Goal: Task Accomplishment & Management: Use online tool/utility

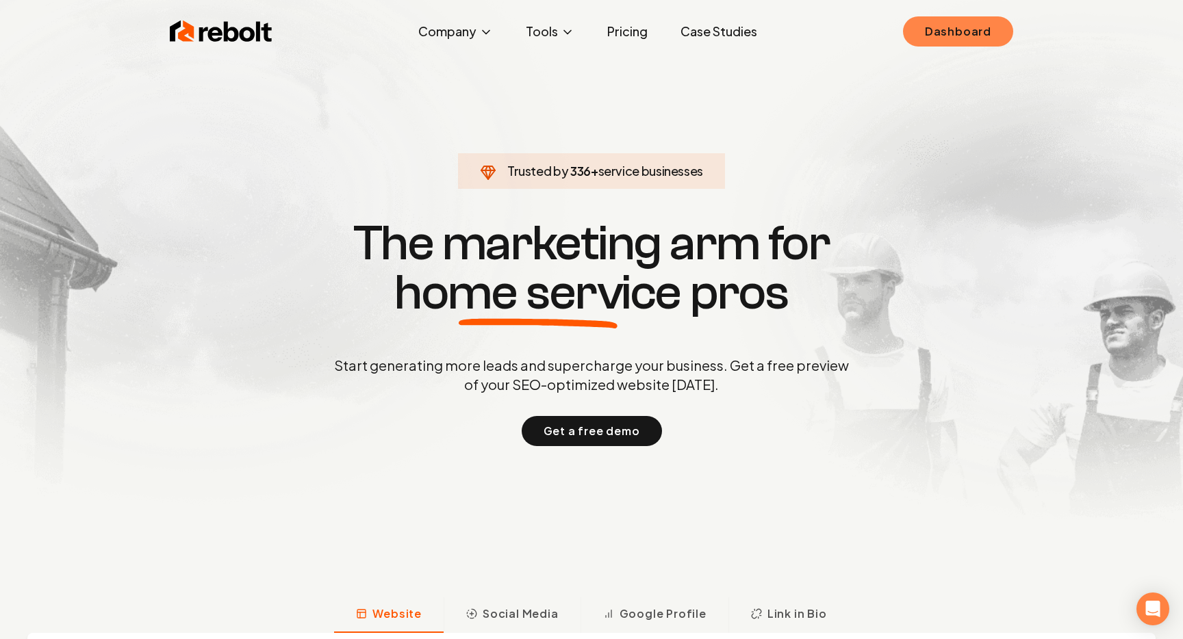
click at [946, 39] on link "Dashboard" at bounding box center [958, 31] width 110 height 30
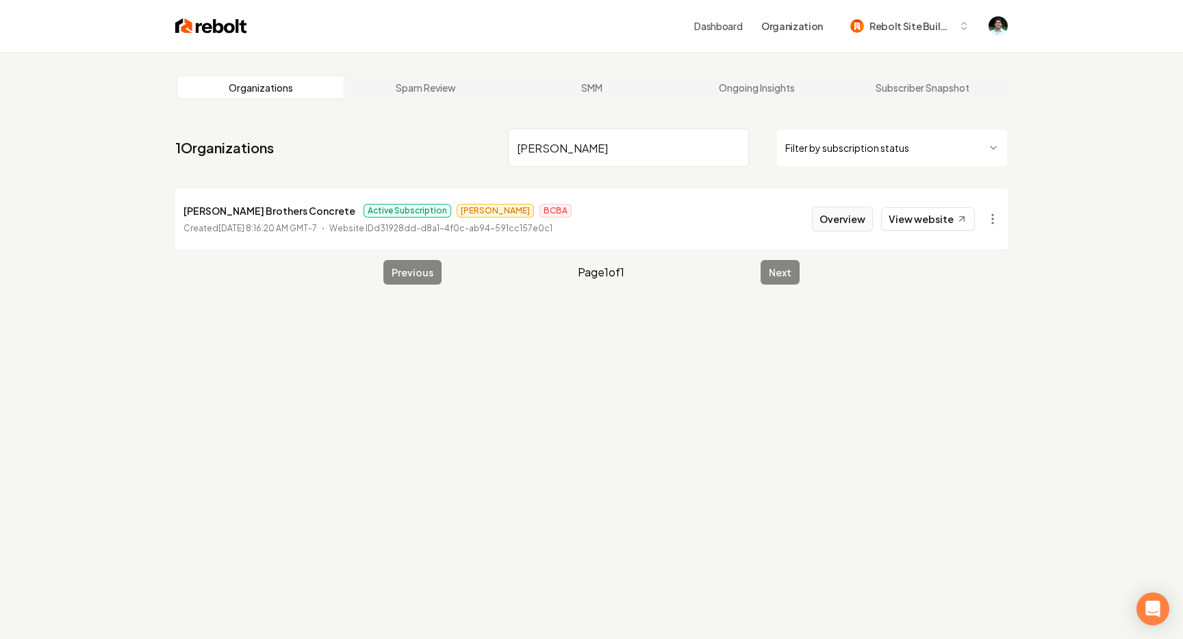
type input "Iverson"
click at [843, 212] on button "Overview" at bounding box center [842, 219] width 61 height 25
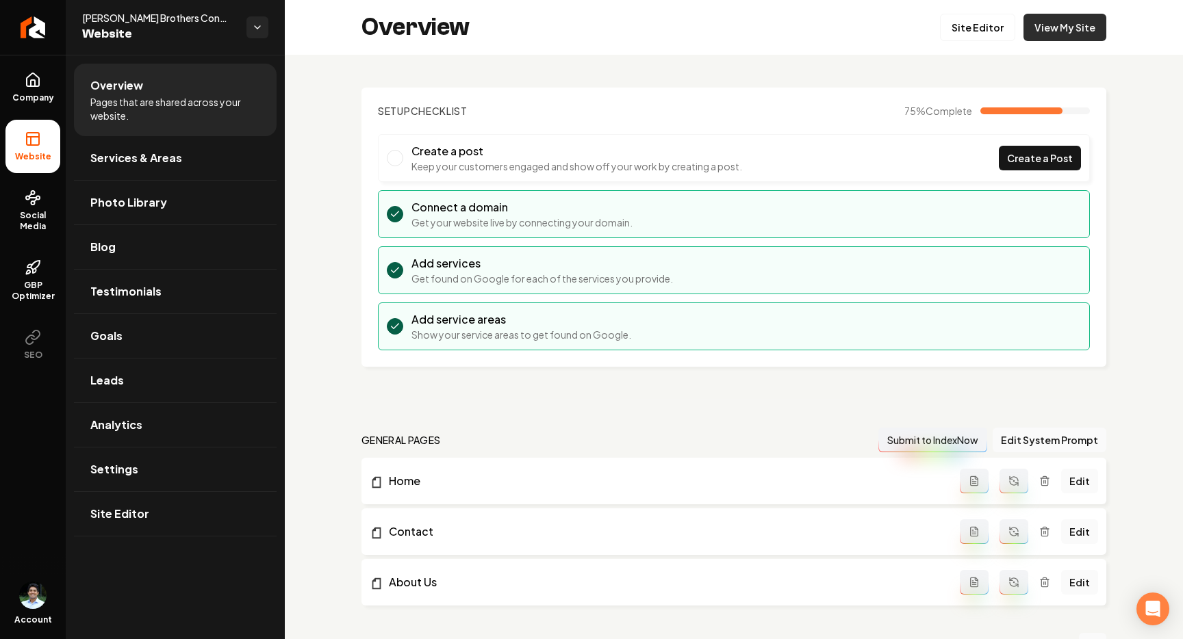
click at [1072, 37] on link "View My Site" at bounding box center [1064, 27] width 83 height 27
click at [151, 386] on link "Leads" at bounding box center [175, 381] width 203 height 44
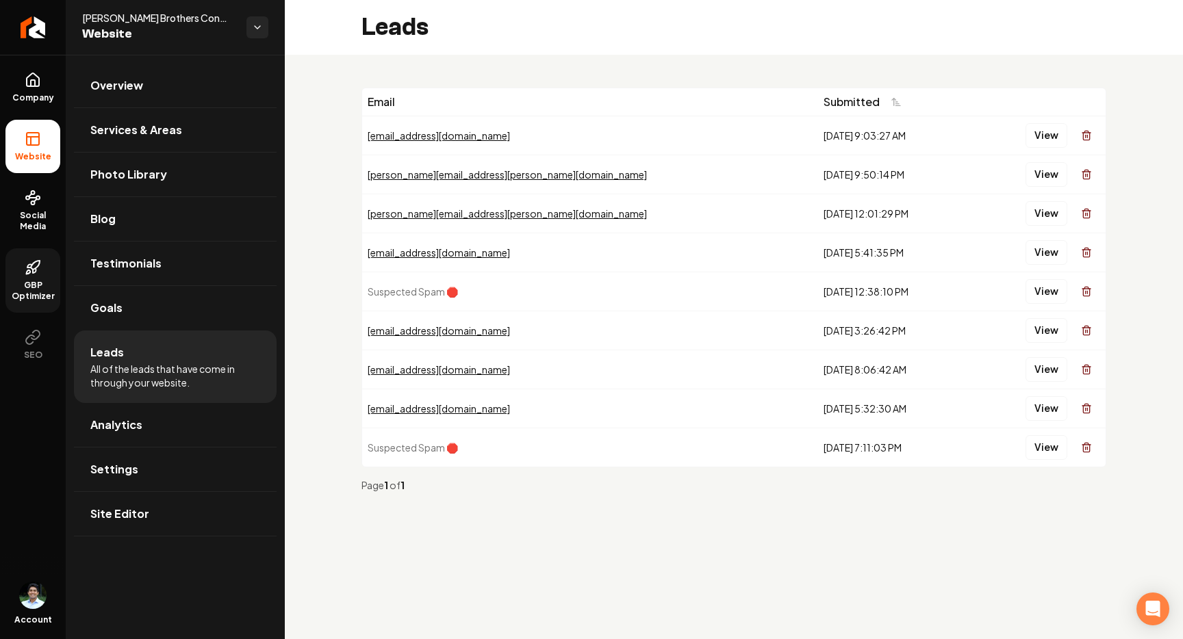
click at [42, 270] on link "GBP Optimizer" at bounding box center [32, 280] width 55 height 64
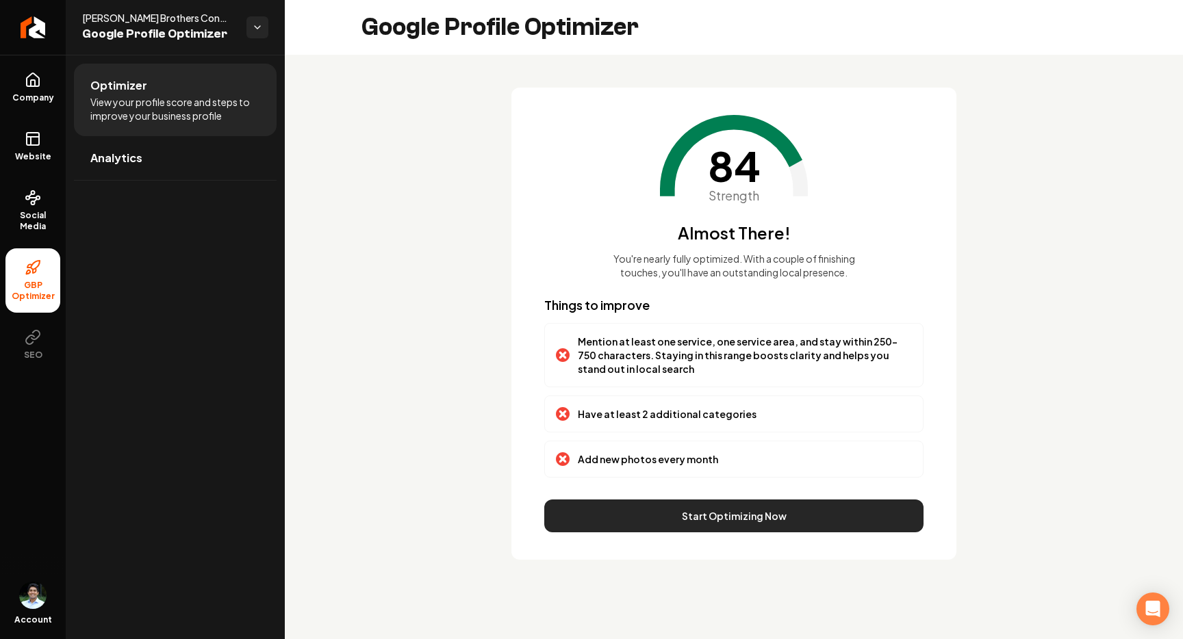
click at [756, 511] on button "Start Optimizing Now" at bounding box center [733, 516] width 379 height 33
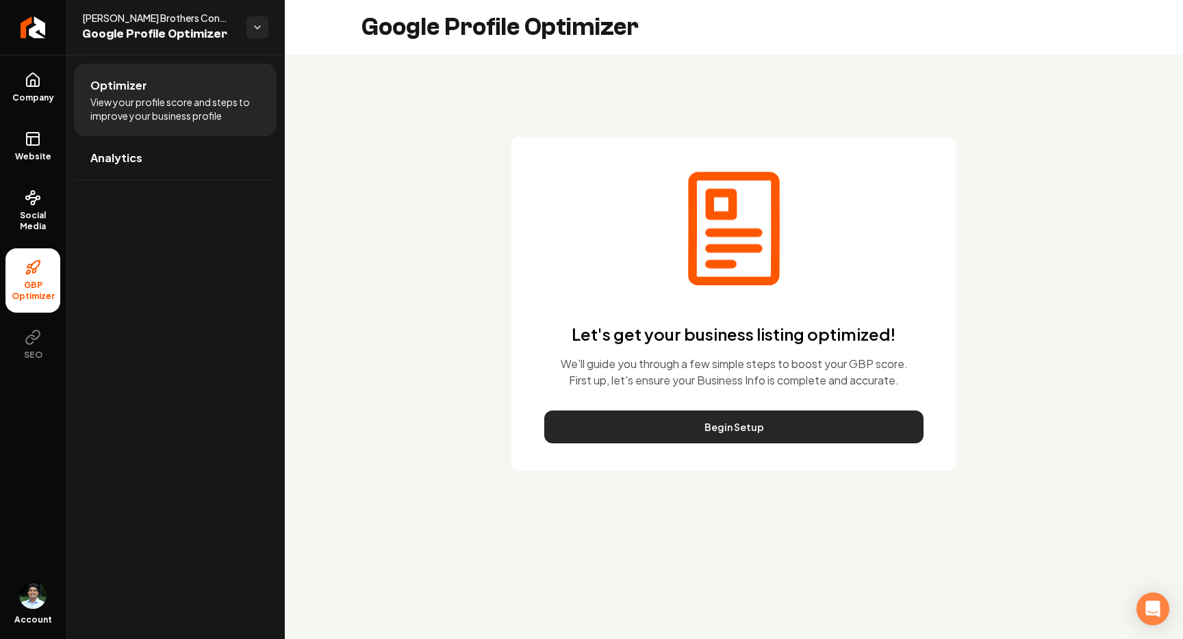
click at [746, 422] on button "Begin Setup" at bounding box center [733, 427] width 379 height 33
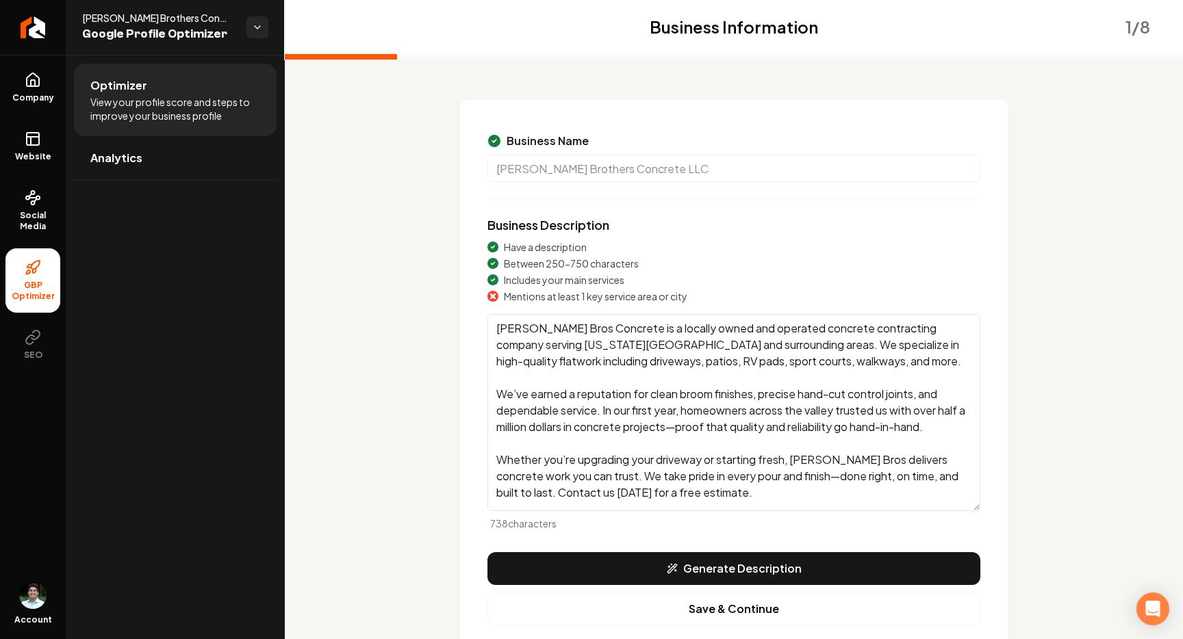
scroll to position [60, 0]
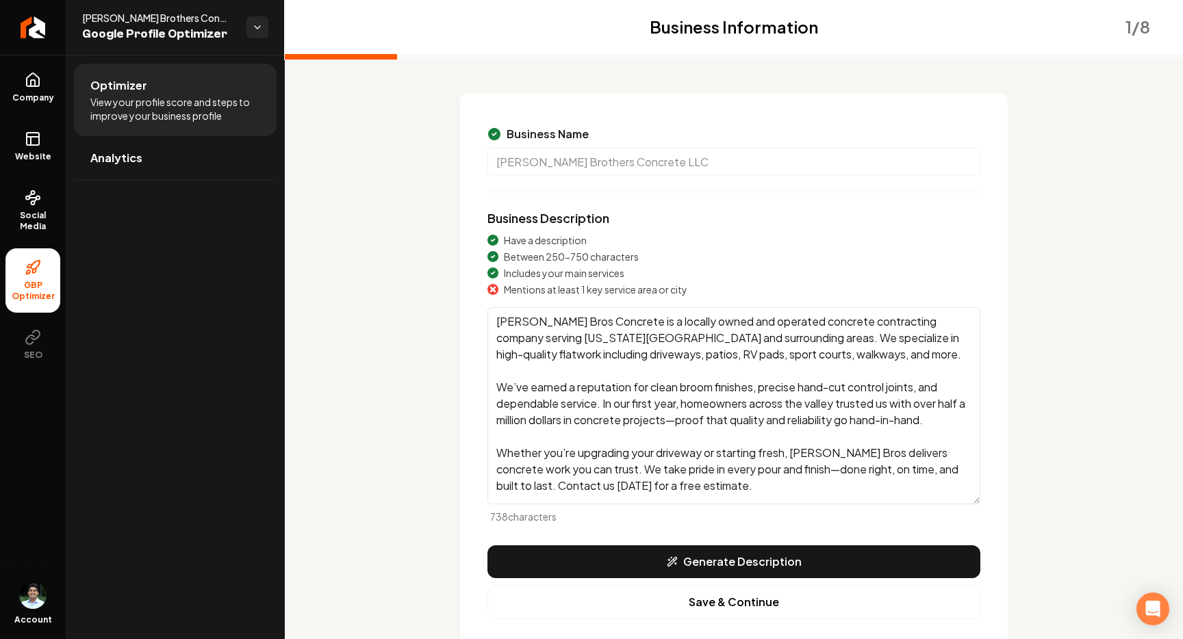
click at [693, 447] on textarea "Iverson Bros Concrete is a locally owned and operated concrete contracting comp…" at bounding box center [733, 405] width 493 height 197
click at [693, 470] on textarea "Iverson Bros Concrete is a locally owned and operated concrete contracting comp…" at bounding box center [733, 405] width 493 height 197
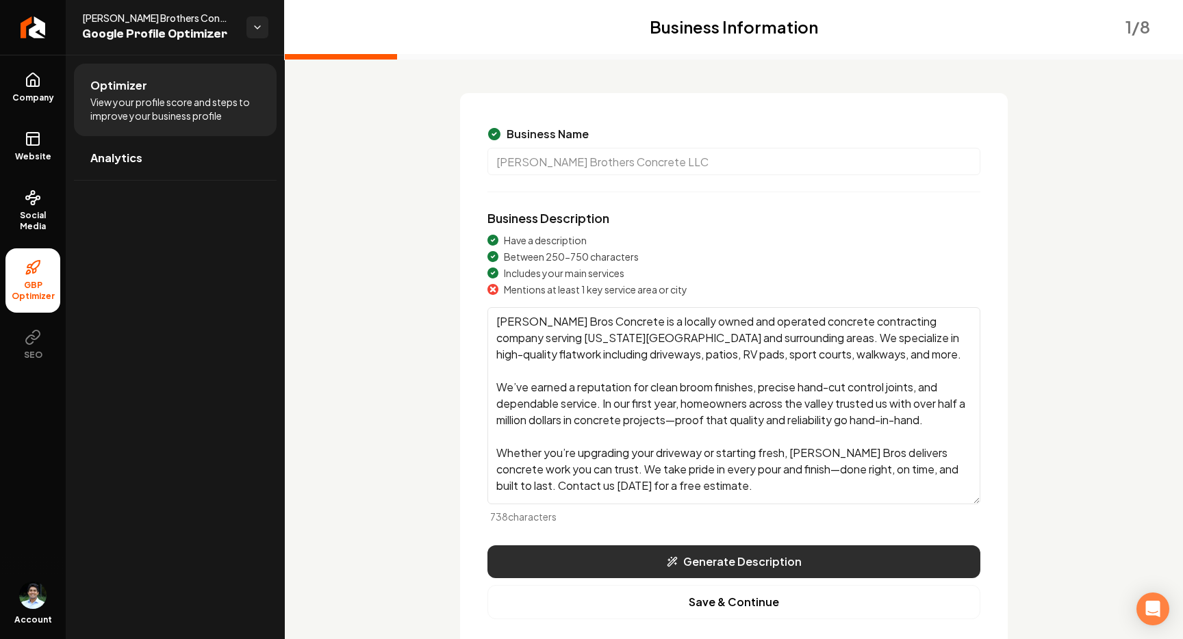
click at [751, 568] on button "Generate Description" at bounding box center [733, 562] width 493 height 33
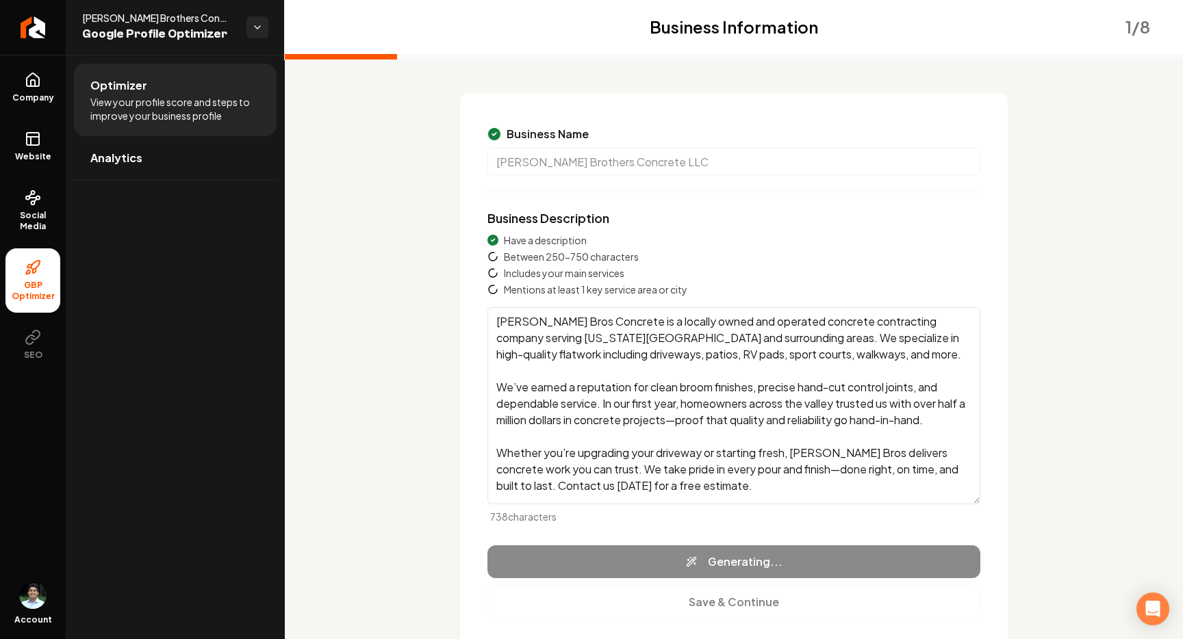
click at [757, 441] on textarea "Iverson Bros Concrete is a locally owned and operated concrete contracting comp…" at bounding box center [733, 405] width 493 height 197
click at [747, 479] on textarea "Iverson Bros Concrete is a locally owned and operated concrete contracting comp…" at bounding box center [733, 405] width 493 height 197
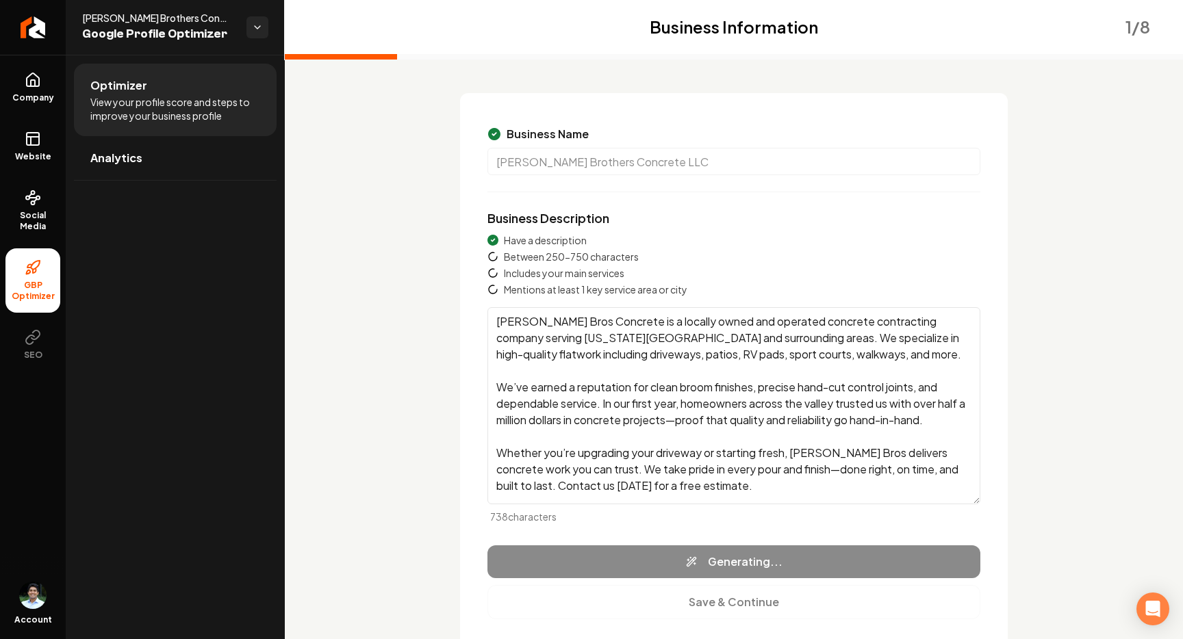
click at [747, 479] on textarea "Iverson Bros Concrete is a locally owned and operated concrete contracting comp…" at bounding box center [733, 405] width 493 height 197
click at [726, 479] on textarea "Iverson Bros Concrete is a locally owned and operated concrete contracting comp…" at bounding box center [733, 405] width 493 height 197
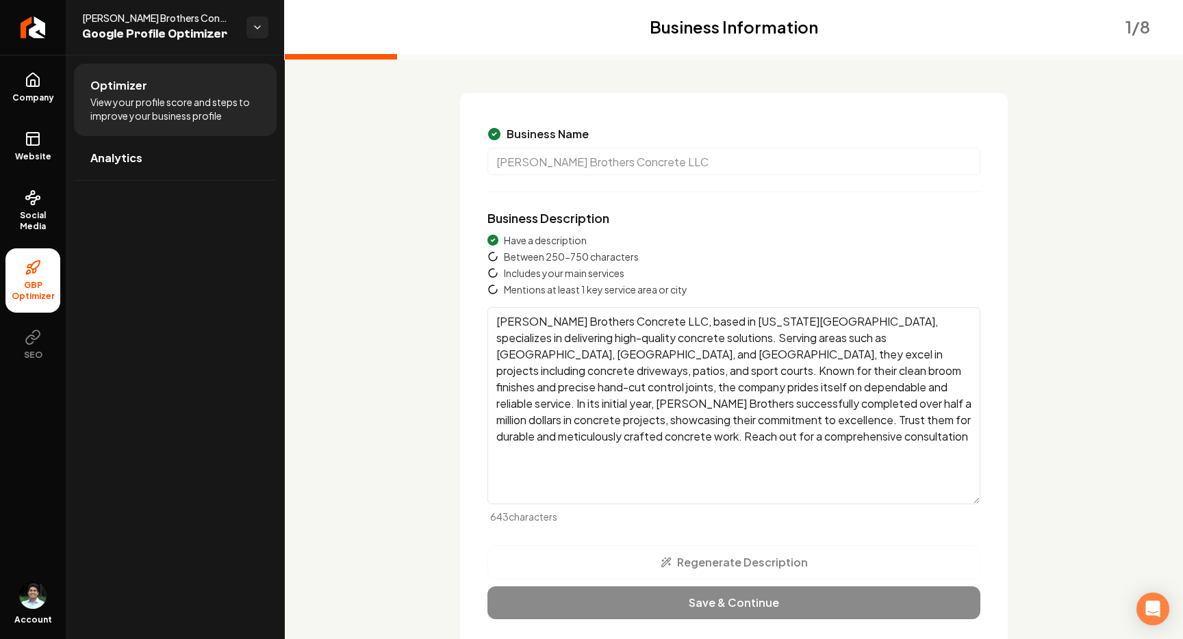
type textarea "Iverson Brothers Concrete LLC, based in Utah County, specializes in delivering …"
click at [703, 446] on textarea "Iverson Brothers Concrete LLC, based in Utah County, specializes in delivering …" at bounding box center [733, 405] width 493 height 197
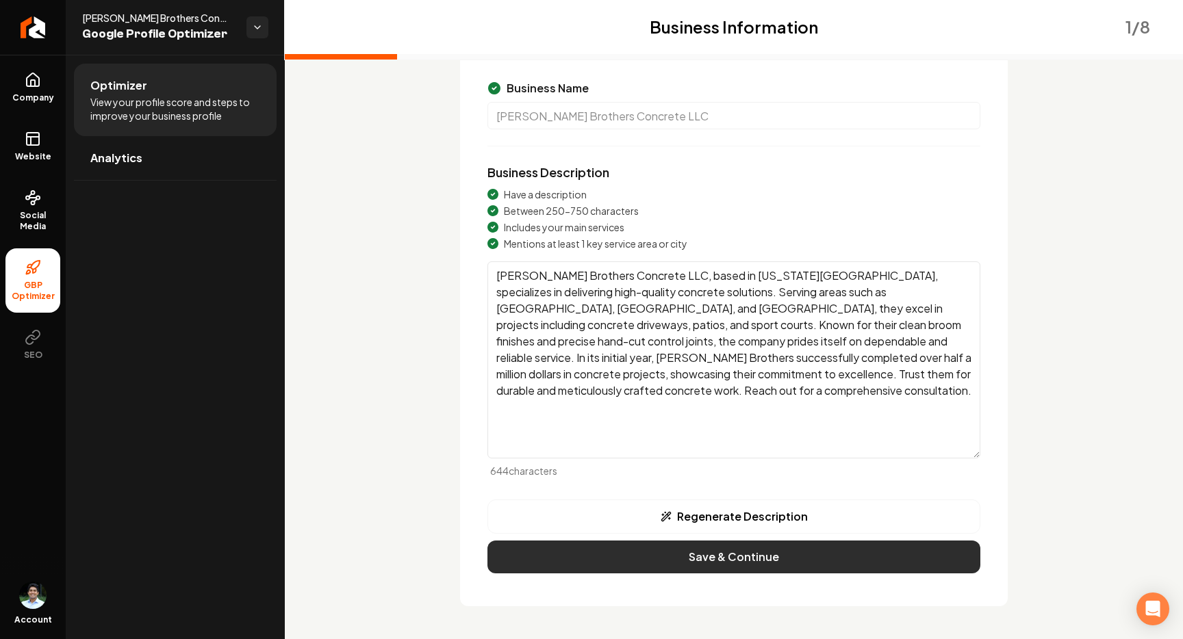
click at [773, 555] on button "Save & Continue" at bounding box center [733, 557] width 493 height 33
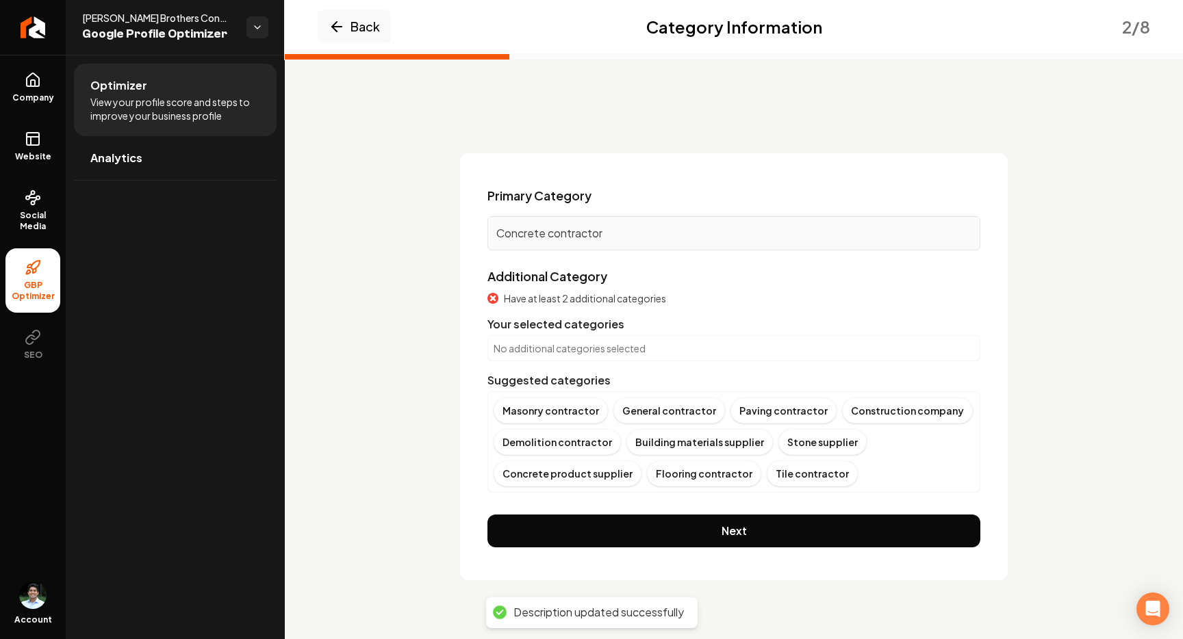
scroll to position [0, 0]
click at [787, 410] on div "Paving contractor" at bounding box center [783, 411] width 106 height 26
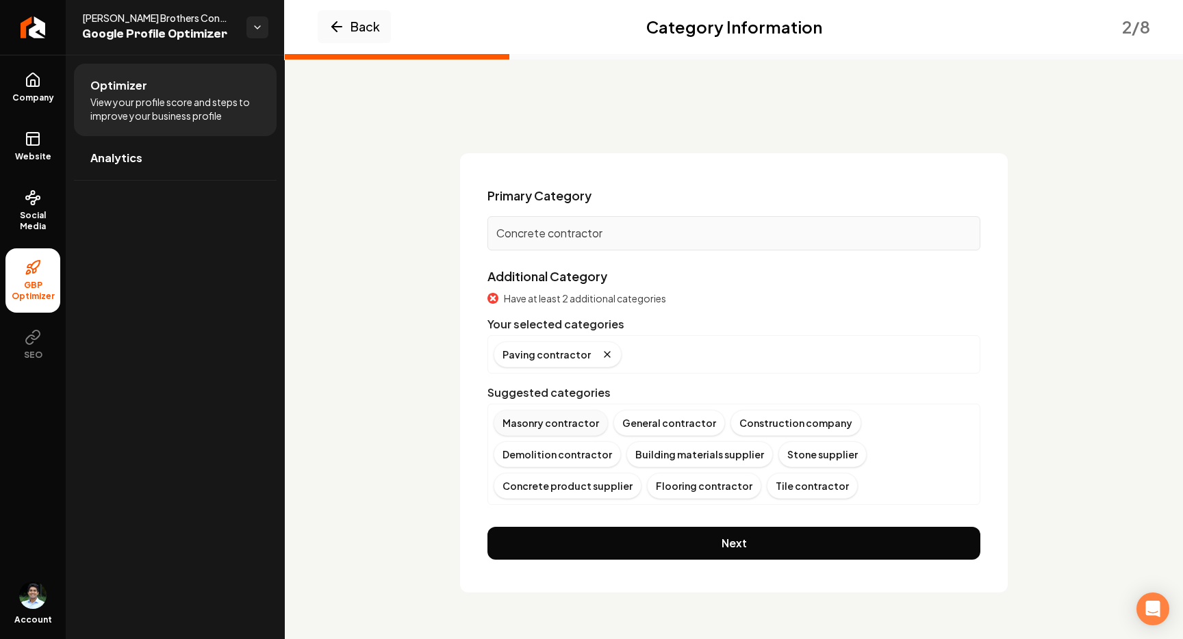
click at [562, 417] on div "Masonry contractor" at bounding box center [551, 423] width 114 height 26
click at [558, 491] on div "Flooring contractor" at bounding box center [551, 486] width 114 height 26
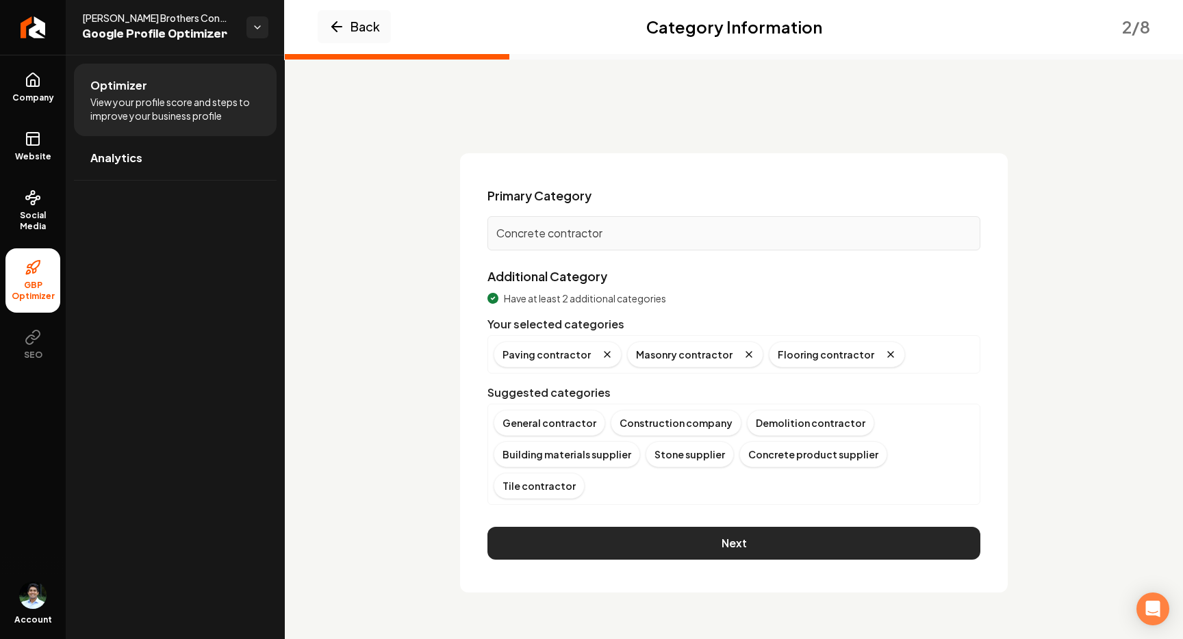
click at [768, 527] on button "Next" at bounding box center [733, 543] width 493 height 33
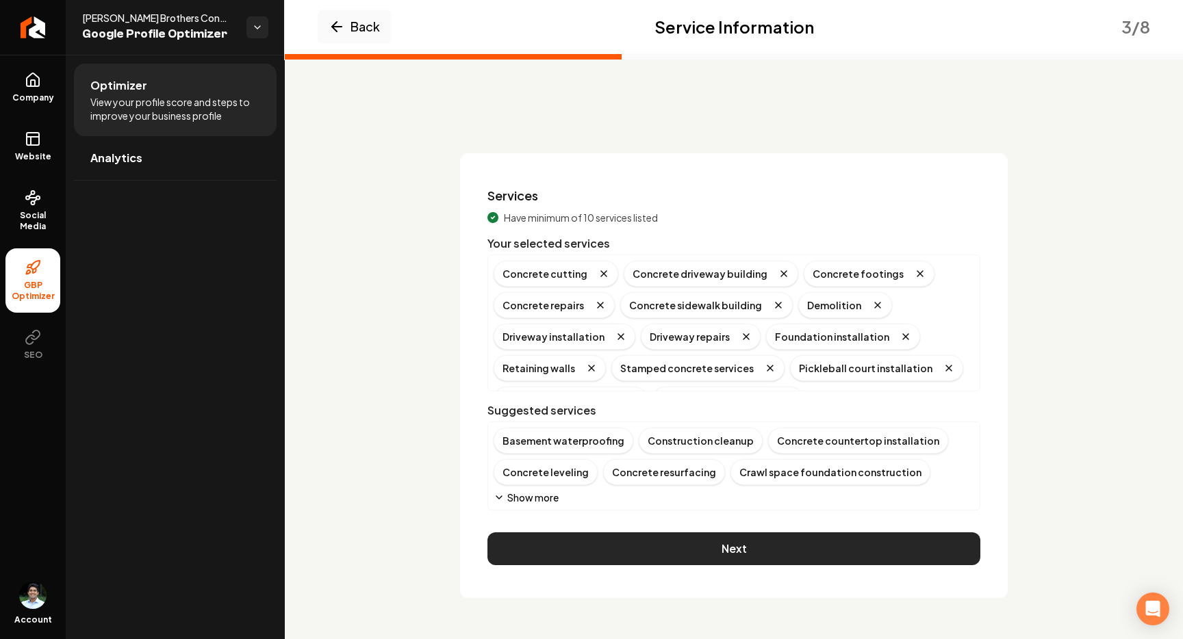
click at [734, 554] on button "Next" at bounding box center [733, 549] width 493 height 33
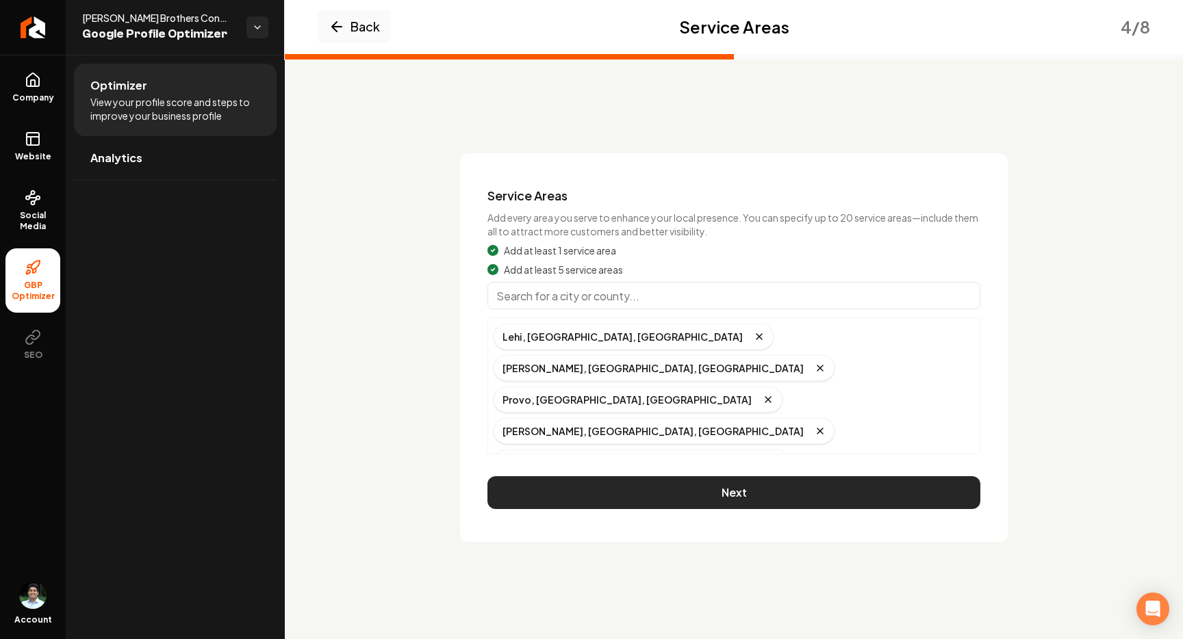
click at [767, 493] on button "Next" at bounding box center [733, 492] width 493 height 33
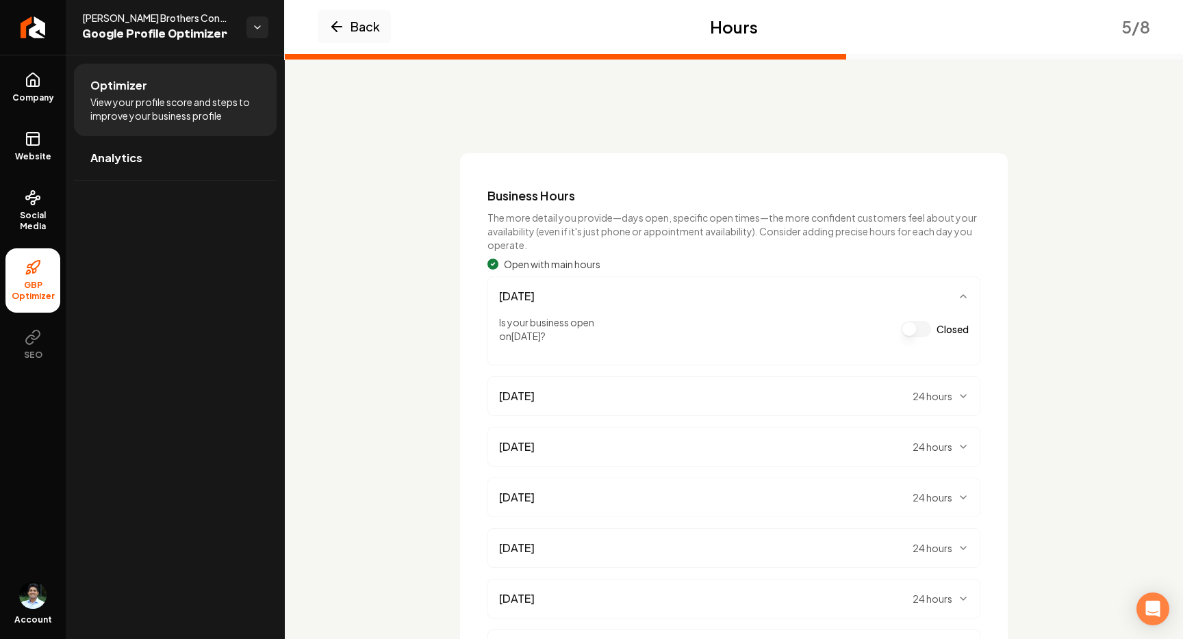
scroll to position [151, 0]
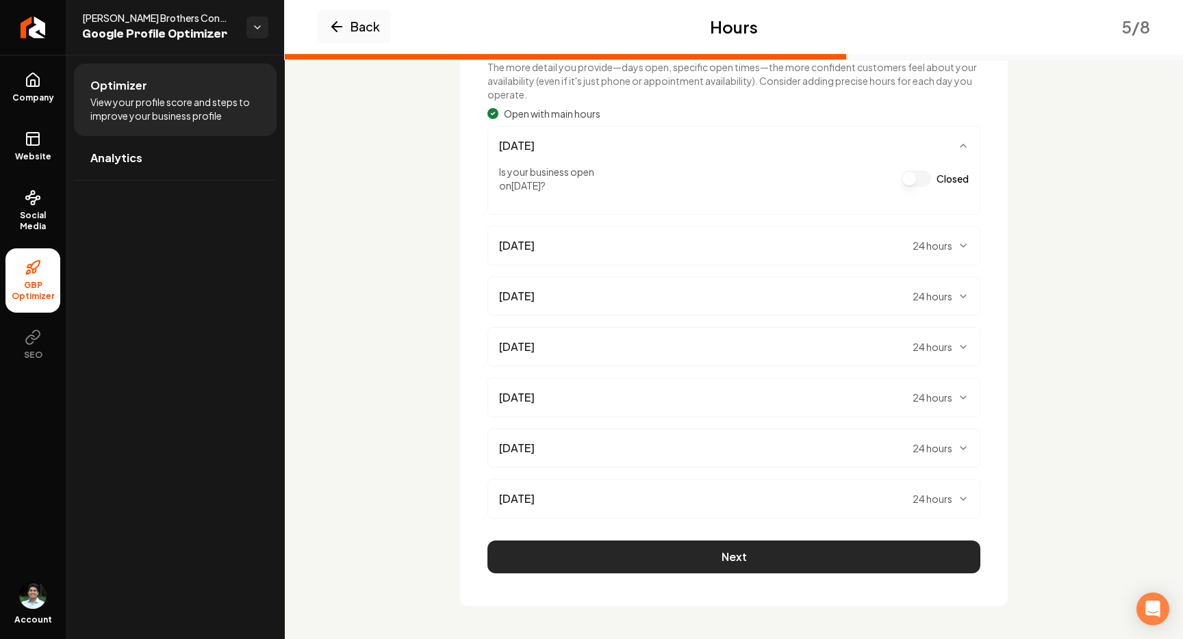
click at [756, 564] on button "Next" at bounding box center [733, 557] width 493 height 33
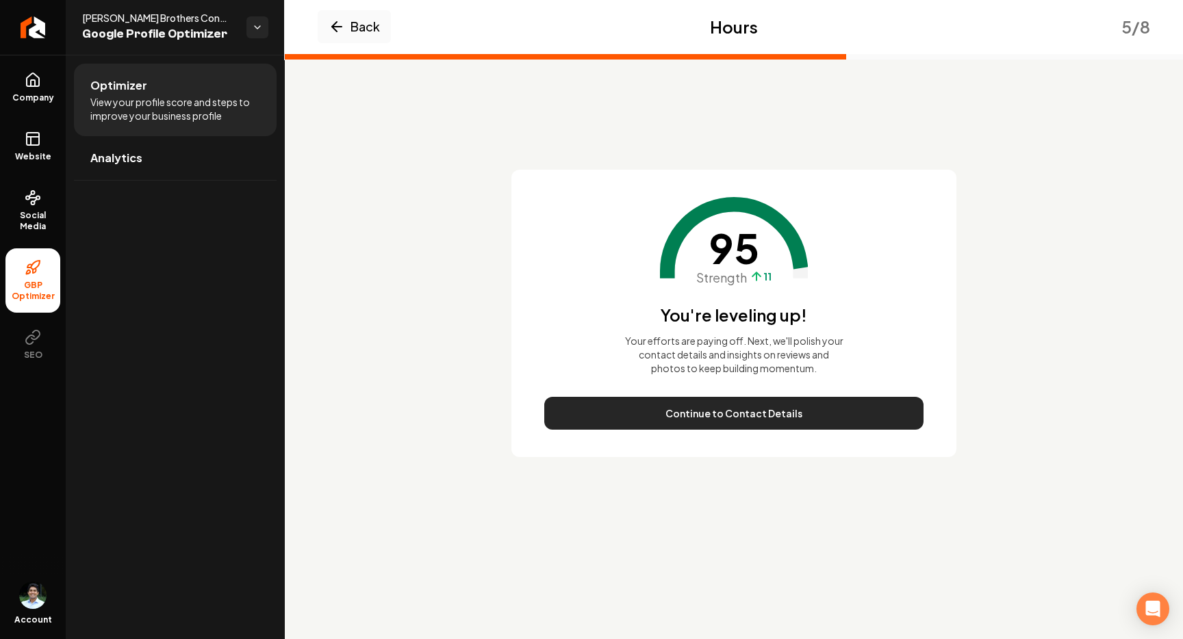
click at [784, 425] on button "Continue to Contact Details" at bounding box center [733, 413] width 379 height 33
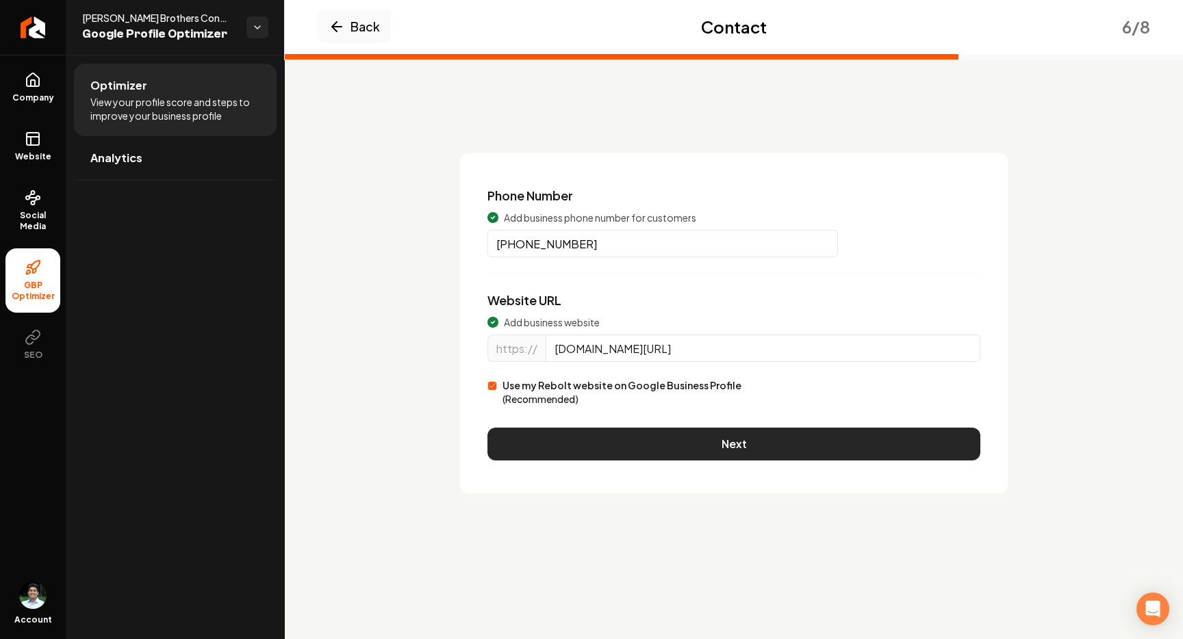
click at [746, 440] on button "Next" at bounding box center [733, 444] width 493 height 33
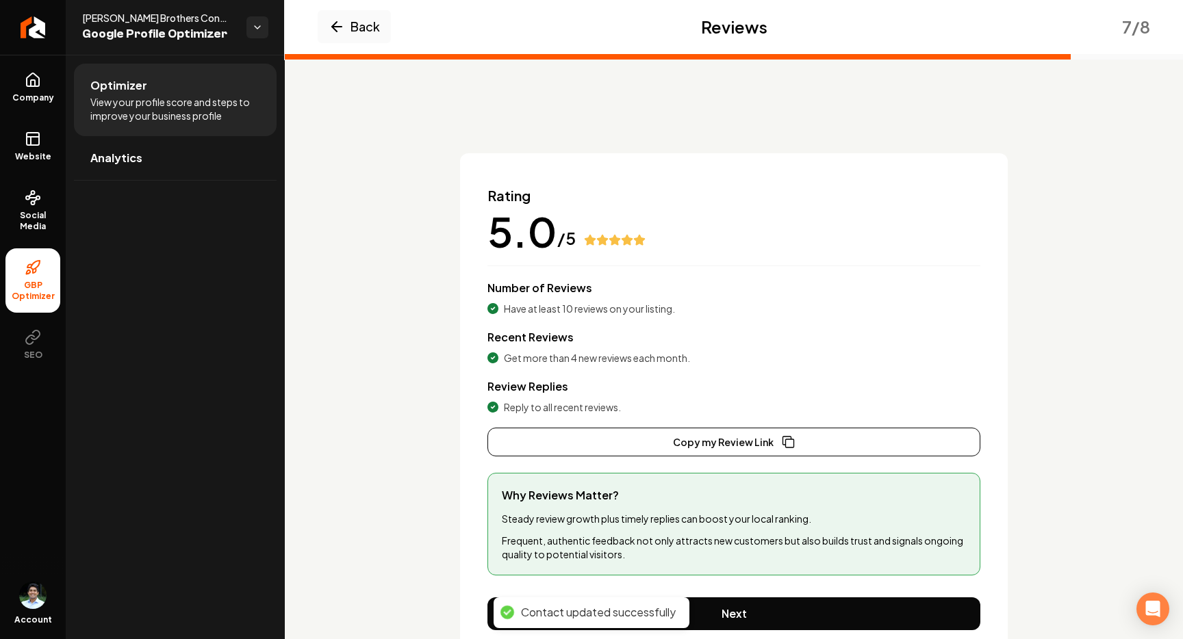
scroll to position [57, 0]
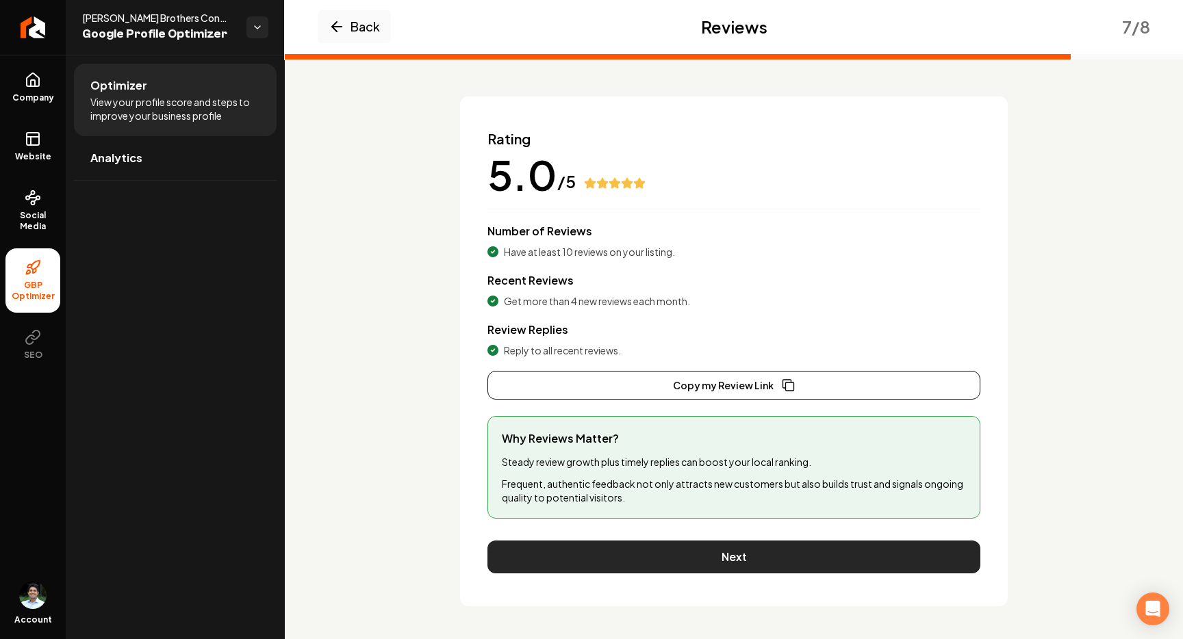
click at [708, 561] on button "Next" at bounding box center [733, 557] width 493 height 33
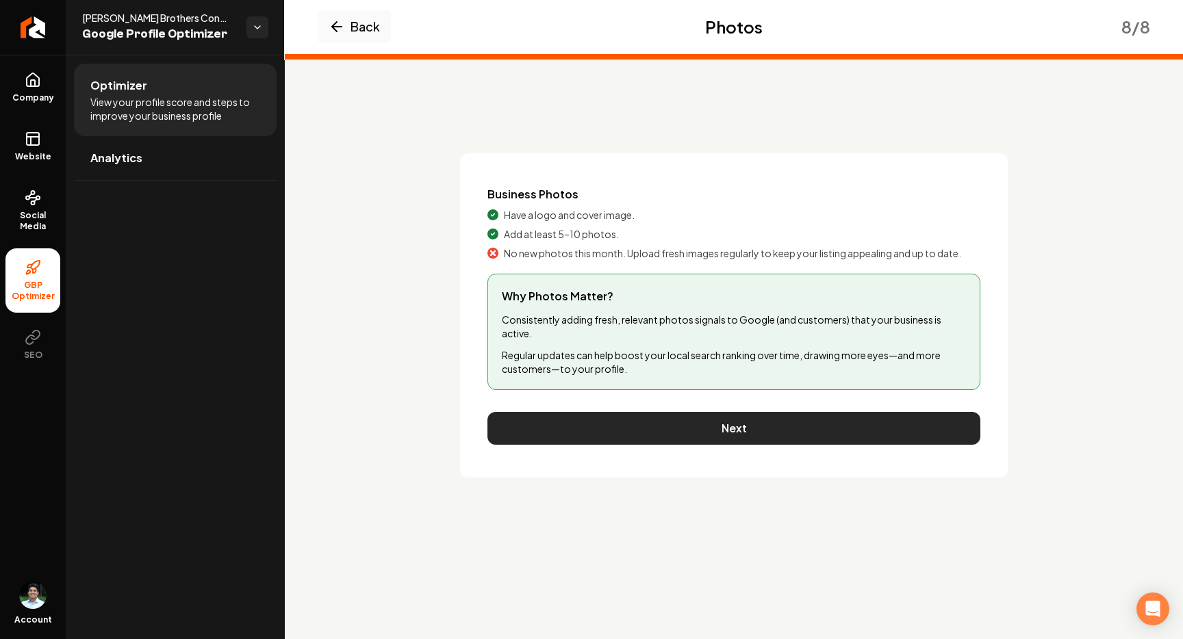
click at [700, 415] on button "Next" at bounding box center [733, 428] width 493 height 33
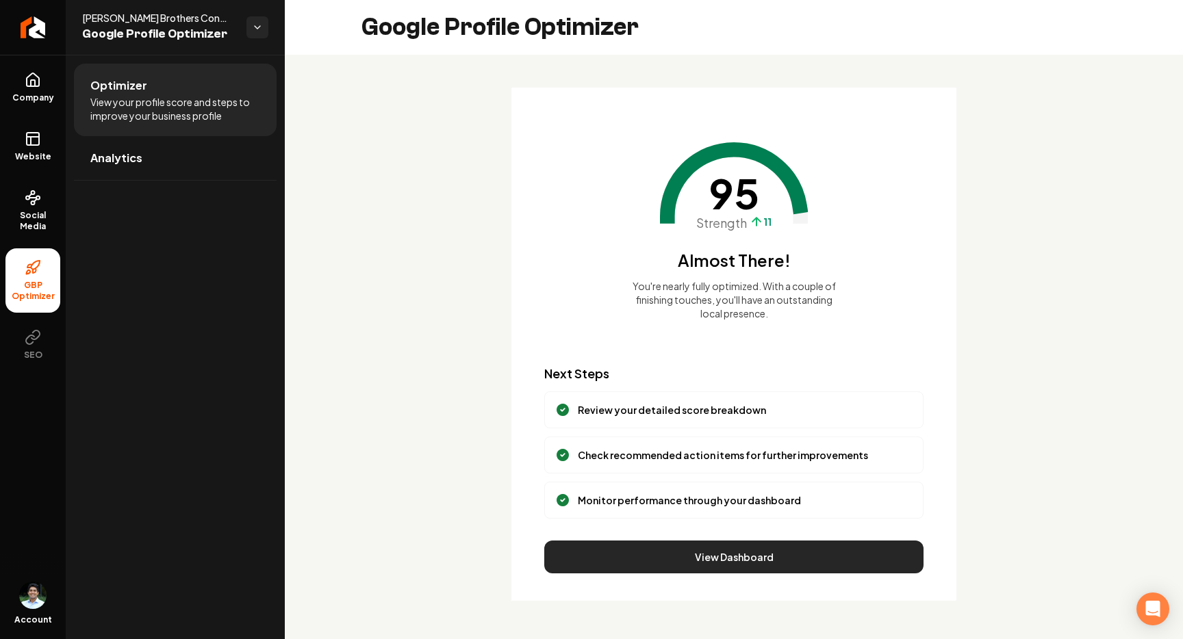
click at [723, 558] on button "View Dashboard" at bounding box center [733, 557] width 379 height 33
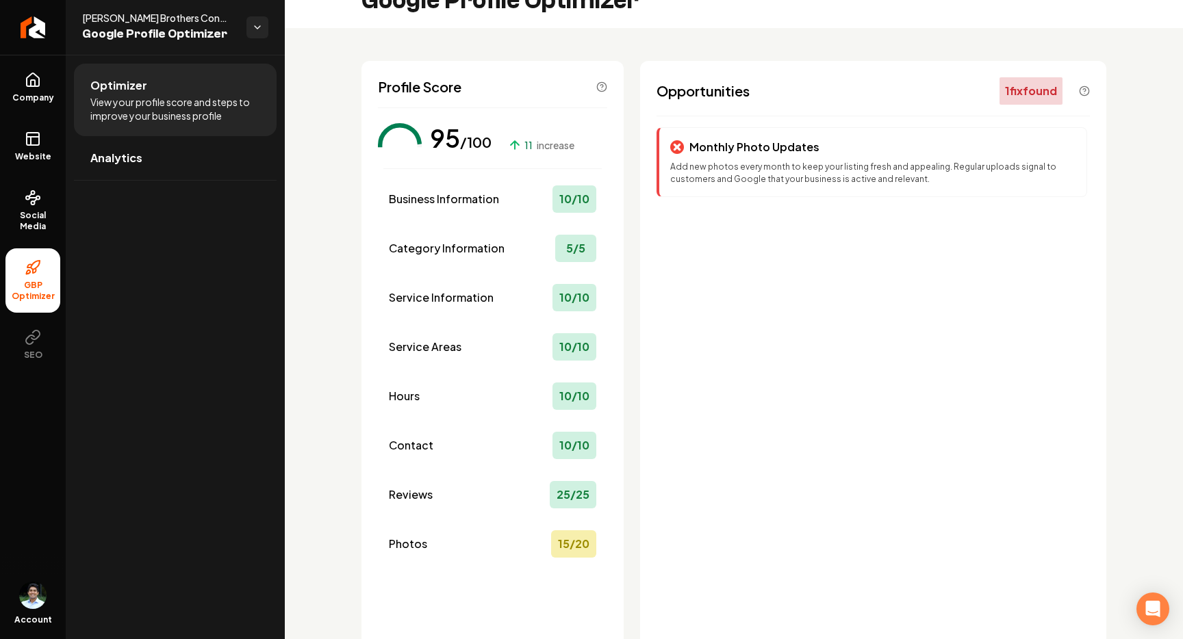
scroll to position [43, 0]
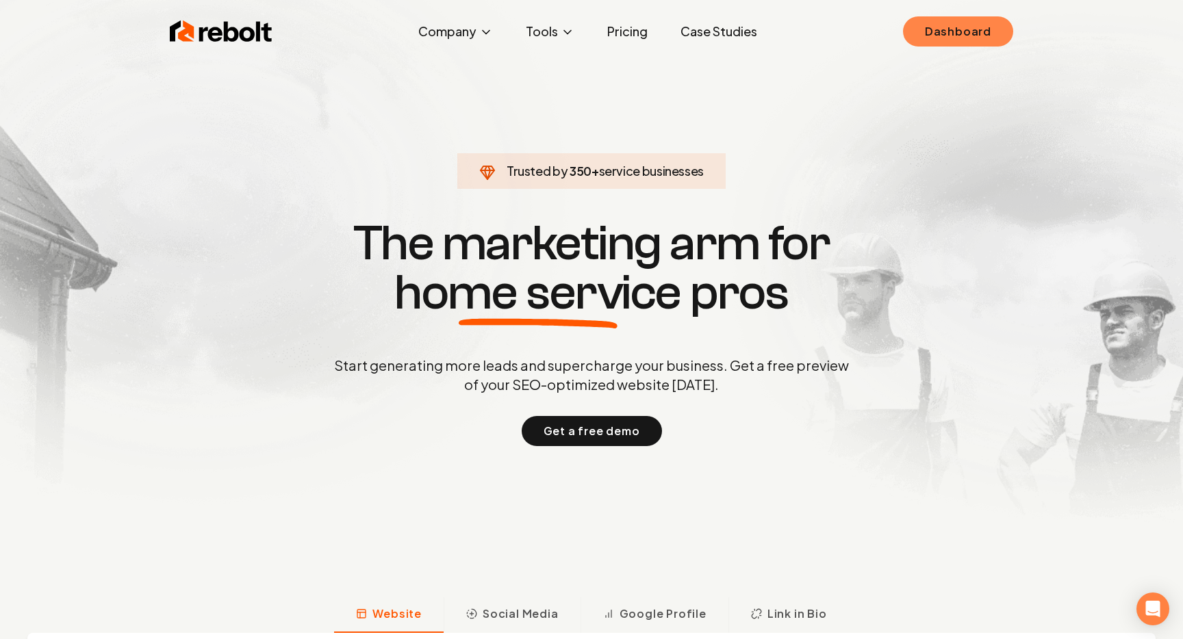
click at [966, 22] on link "Dashboard" at bounding box center [958, 31] width 110 height 30
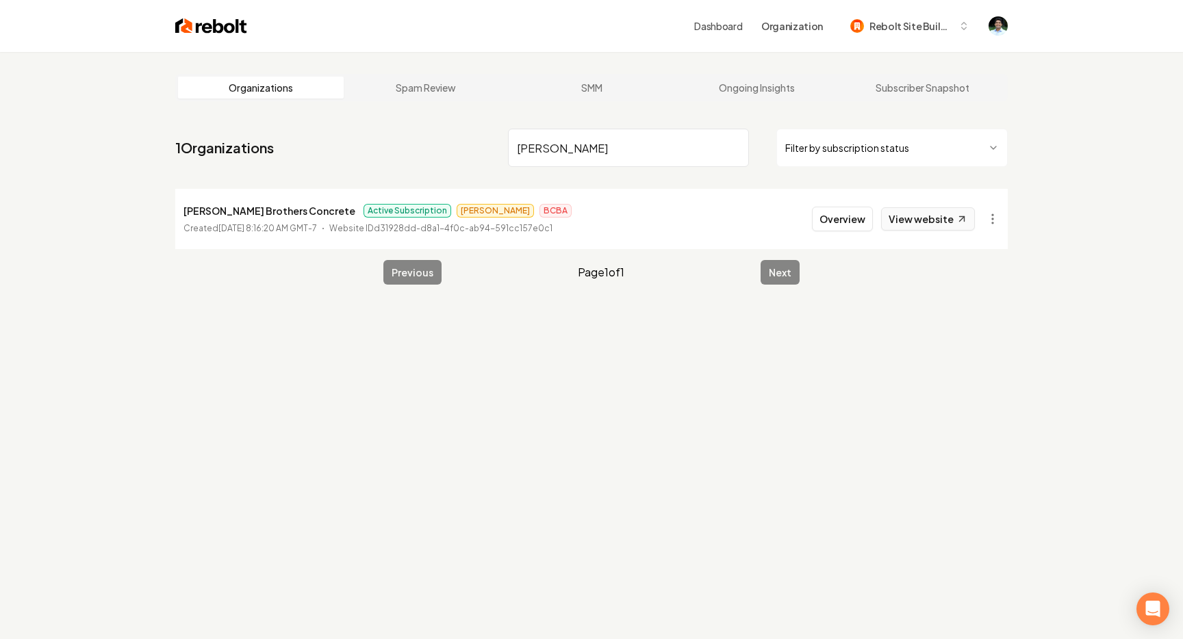
type input "Iverson"
click at [929, 217] on link "View website" at bounding box center [928, 218] width 94 height 23
click at [846, 212] on button "Overview" at bounding box center [842, 219] width 61 height 25
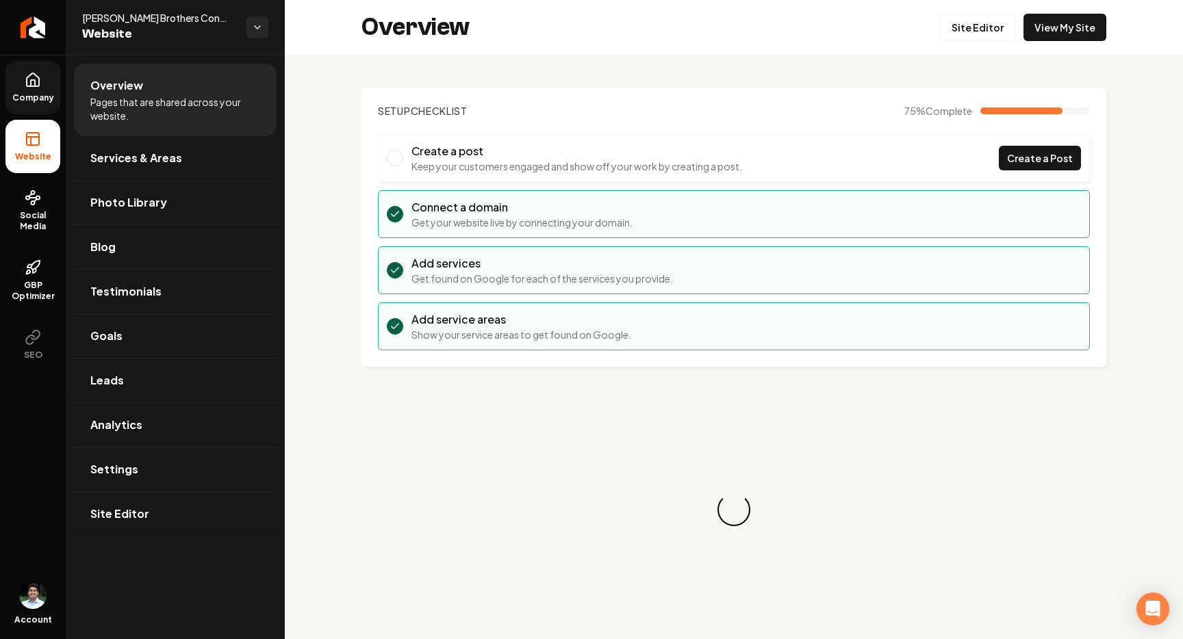
click at [23, 90] on link "Company" at bounding box center [32, 87] width 55 height 53
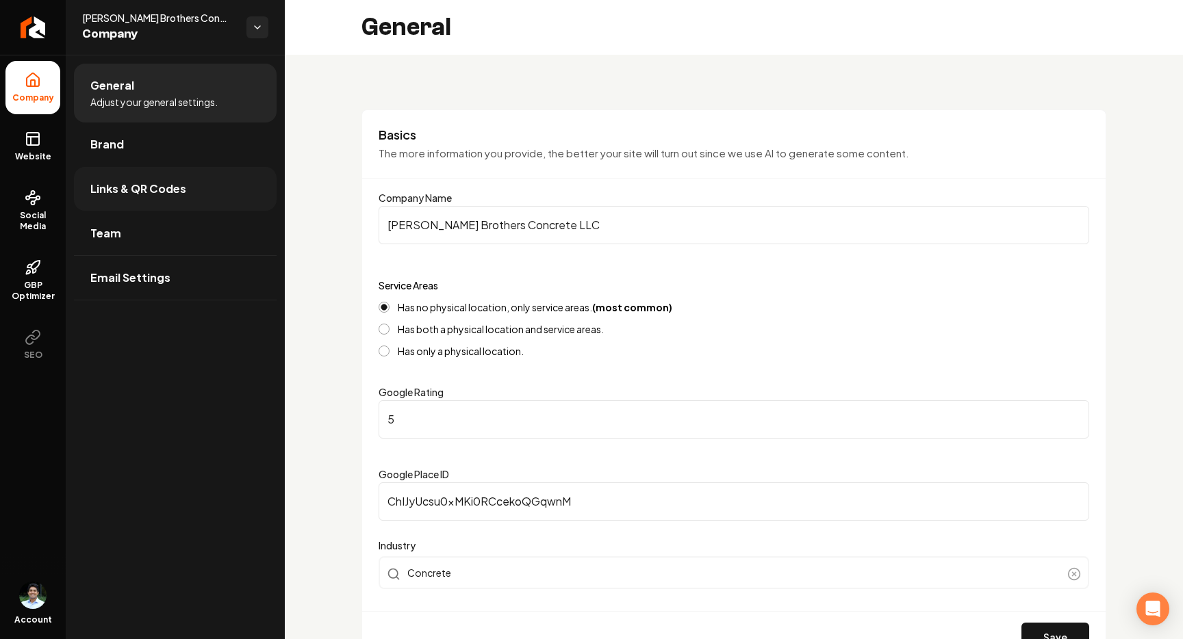
click at [142, 198] on link "Links & QR Codes" at bounding box center [175, 189] width 203 height 44
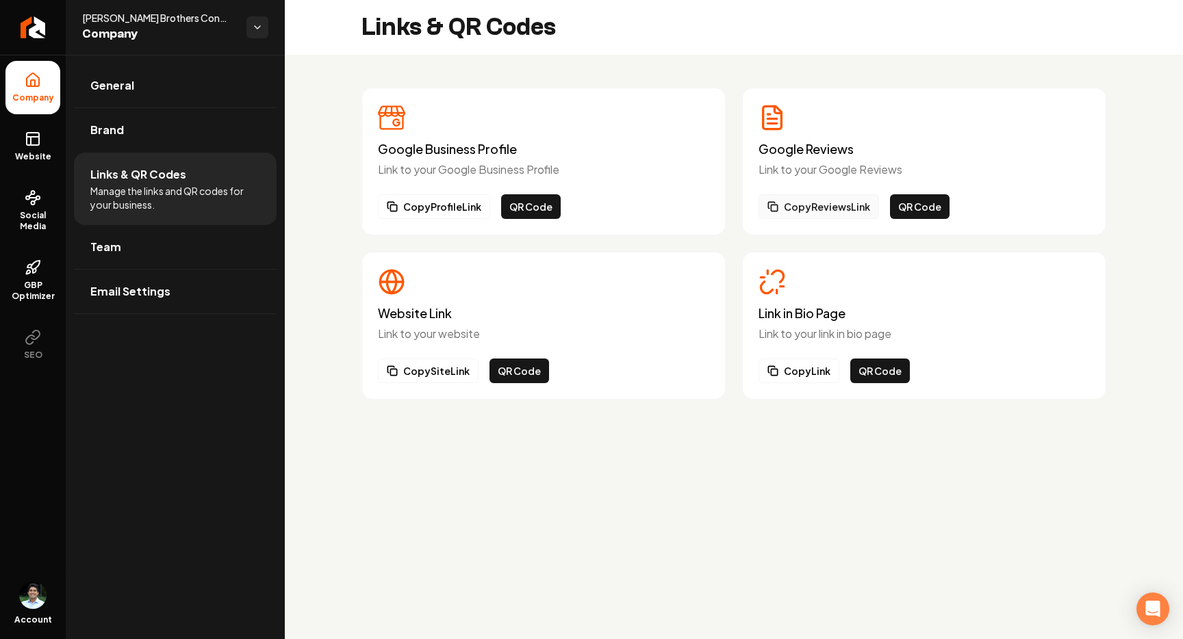
click at [791, 204] on button "Copy Reviews Link" at bounding box center [818, 206] width 120 height 25
click at [37, 40] on link "Return to dashboard" at bounding box center [33, 27] width 66 height 55
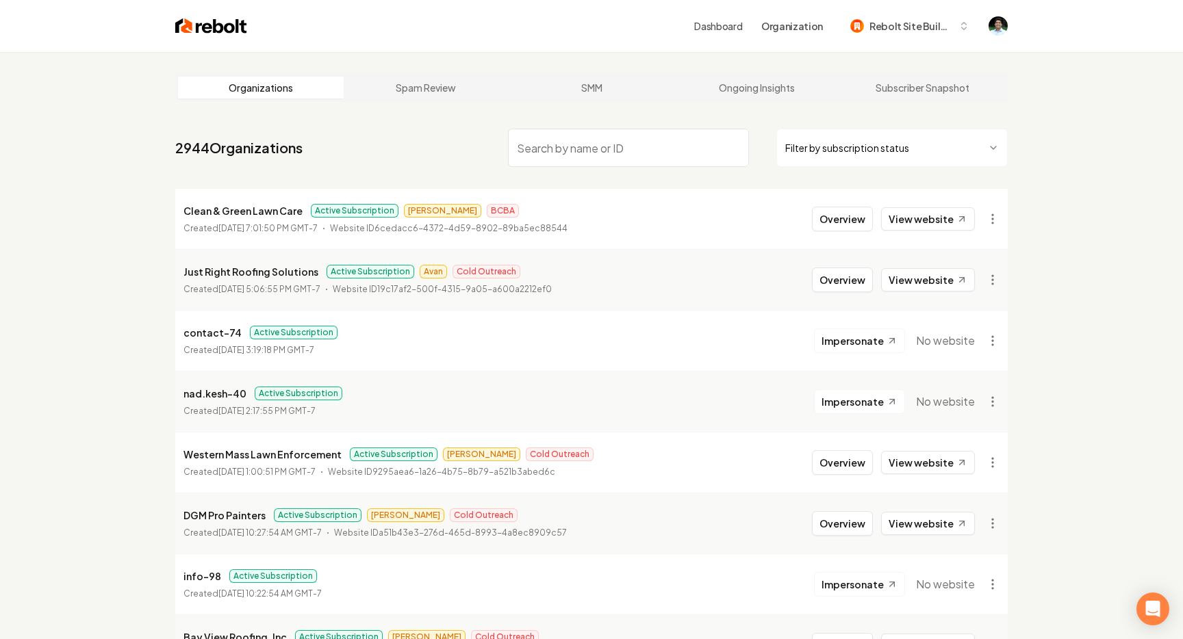
click at [573, 154] on input "search" at bounding box center [628, 148] width 241 height 38
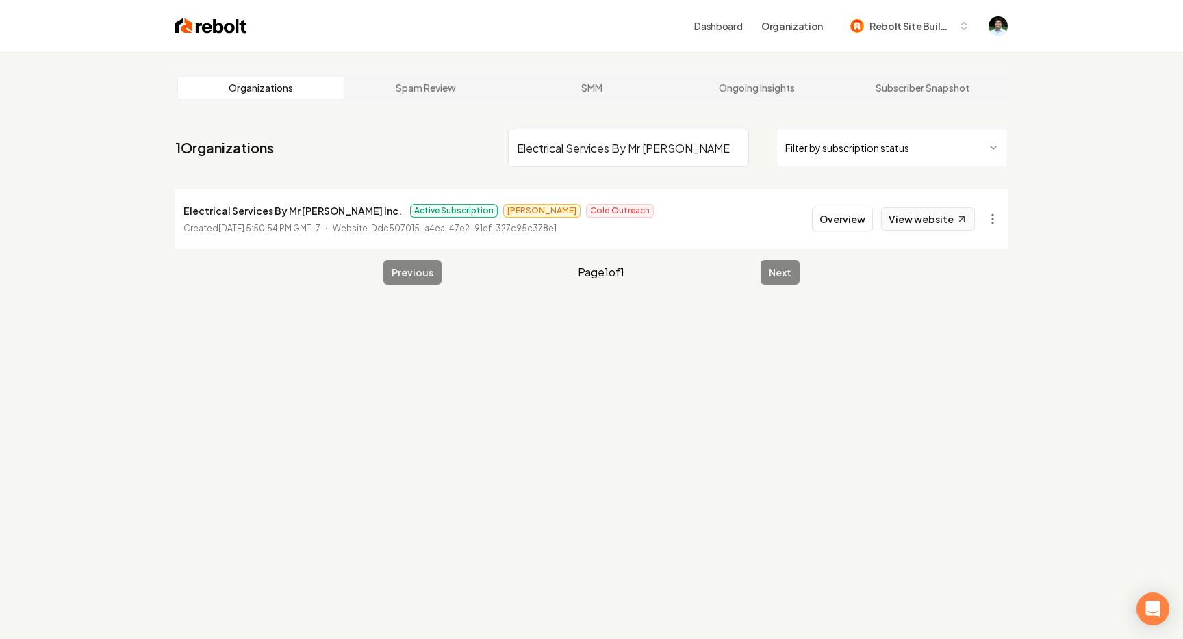
type input "Electrical Services By Mr Kool Inc."
click at [943, 220] on link "View website" at bounding box center [928, 218] width 94 height 23
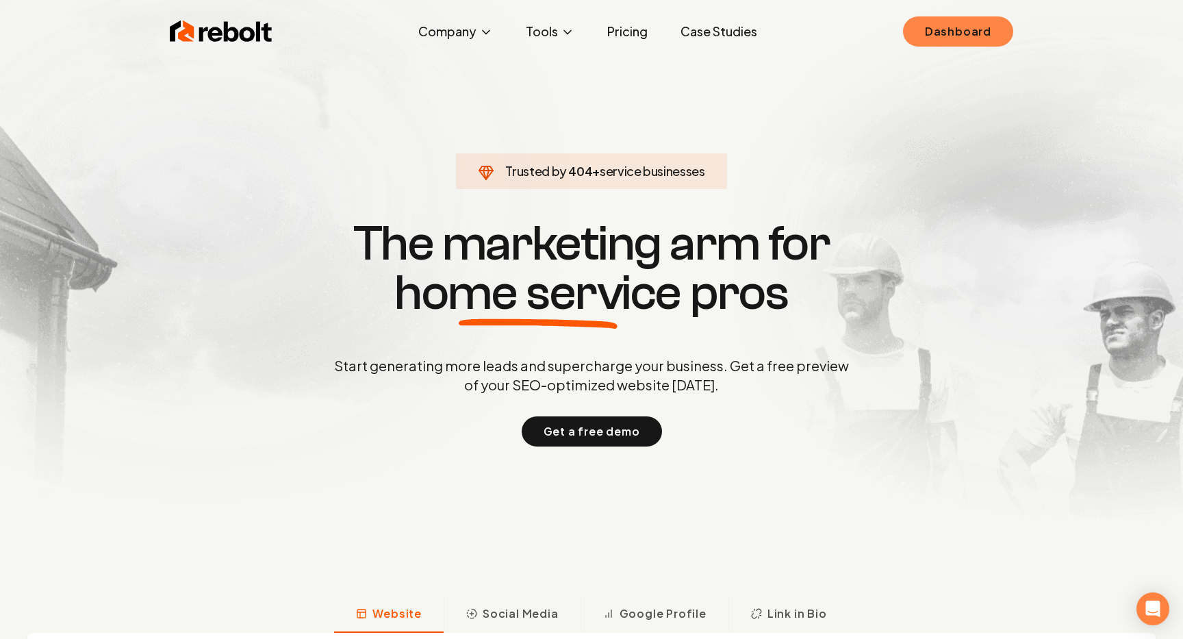
click at [959, 29] on link "Dashboard" at bounding box center [958, 31] width 110 height 30
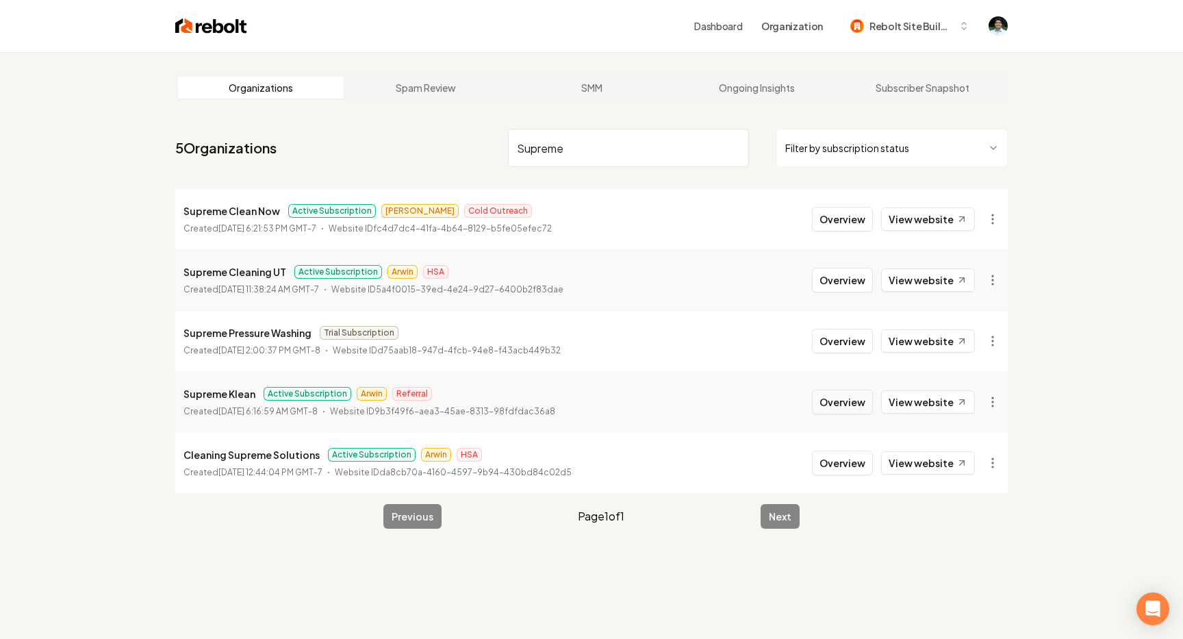
type input "Supreme"
click at [859, 409] on button "Overview" at bounding box center [842, 401] width 61 height 25
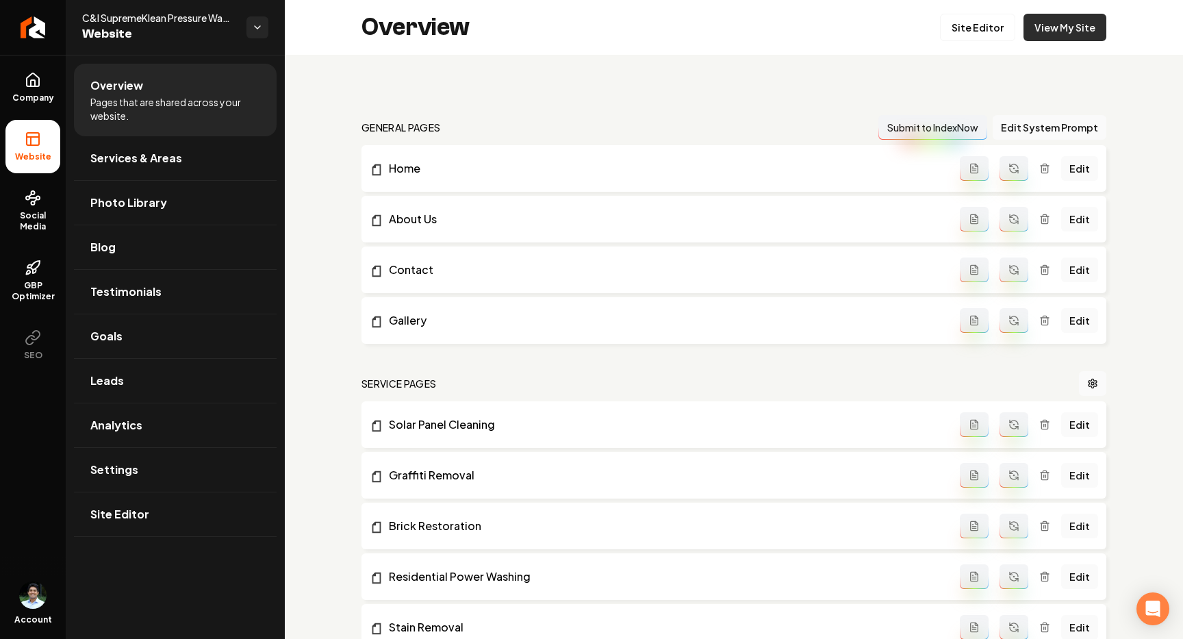
click at [1060, 22] on link "View My Site" at bounding box center [1064, 27] width 83 height 27
click at [158, 383] on link "Leads" at bounding box center [175, 381] width 203 height 44
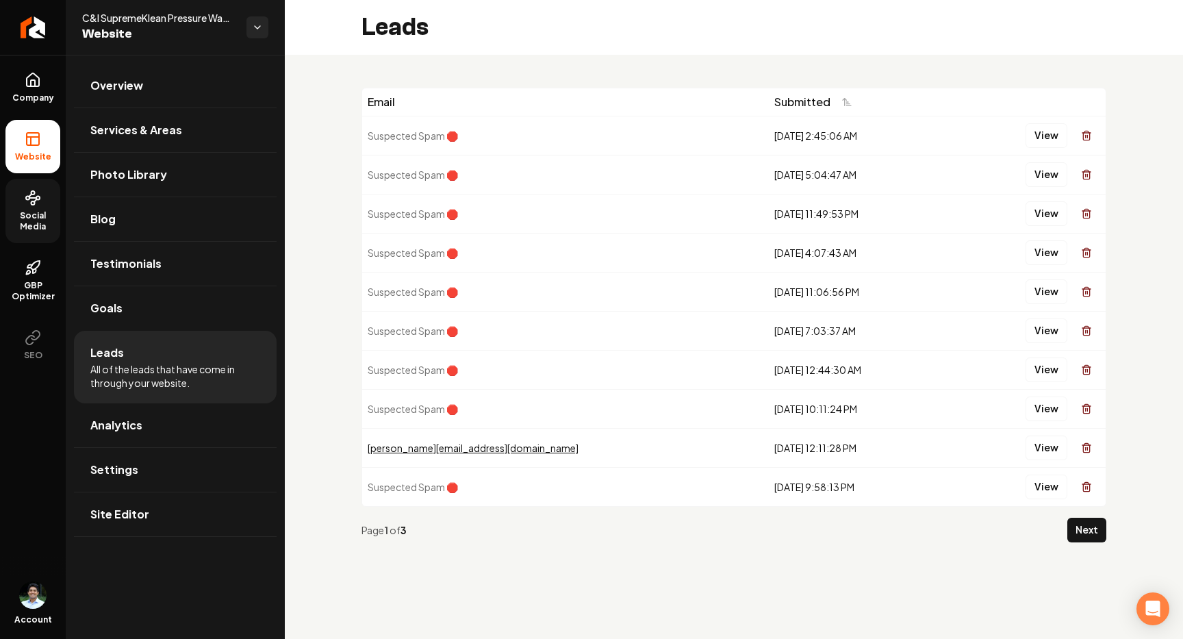
click at [30, 228] on span "Social Media" at bounding box center [32, 221] width 55 height 22
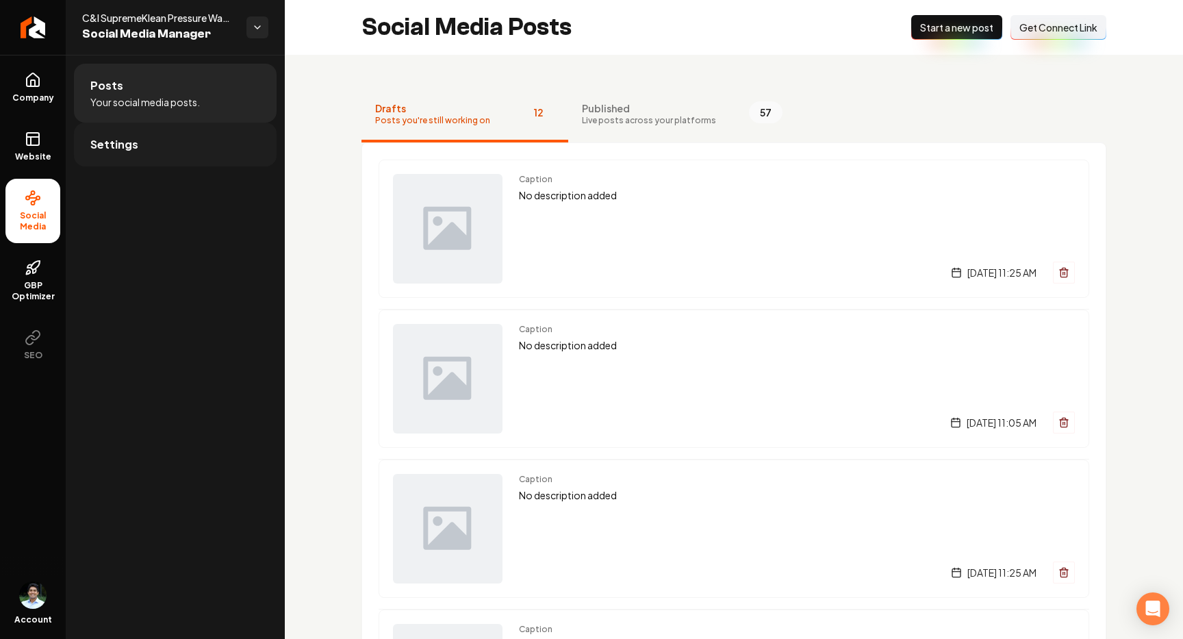
click at [140, 155] on link "Settings" at bounding box center [175, 145] width 203 height 44
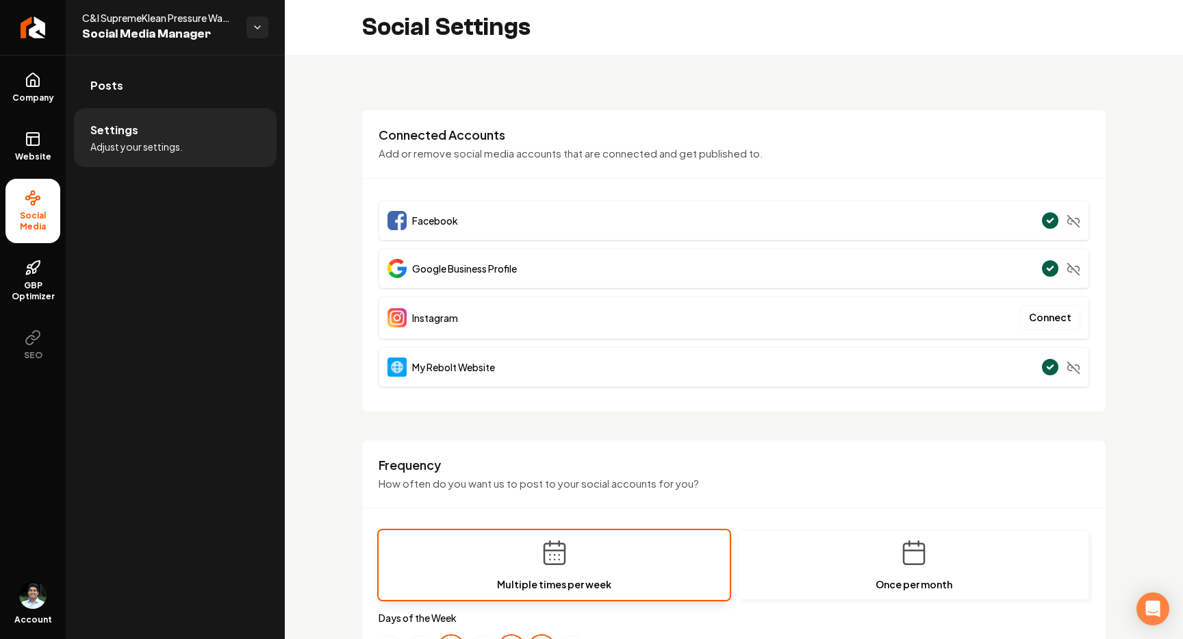
click at [474, 268] on span "Google Business Profile" at bounding box center [464, 268] width 105 height 14
